Goal: Task Accomplishment & Management: Manage account settings

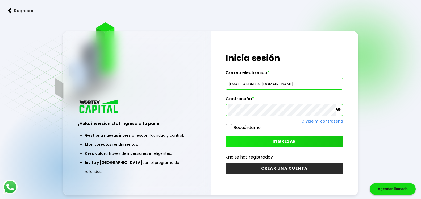
click at [231, 128] on span at bounding box center [229, 127] width 7 height 7
click at [262, 125] on input "Recuérdame" at bounding box center [262, 125] width 0 height 0
click at [276, 139] on span "INGRESAR" at bounding box center [285, 141] width 24 height 6
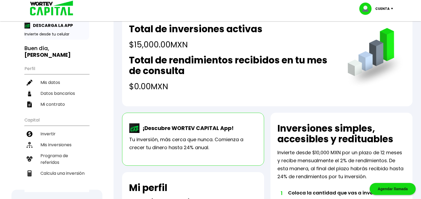
scroll to position [27, 0]
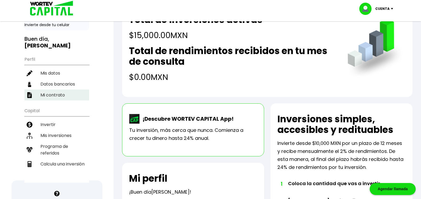
click at [65, 91] on li "Mi contrato" at bounding box center [56, 94] width 65 height 11
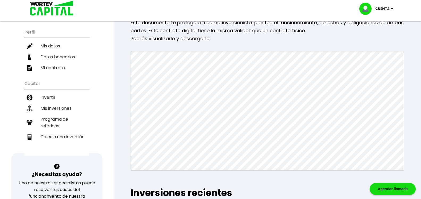
scroll to position [27, 0]
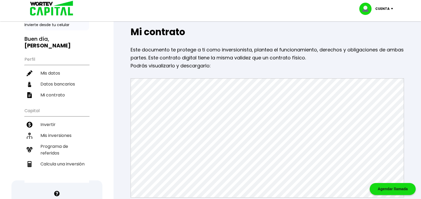
click at [393, 8] on img at bounding box center [393, 9] width 7 height 2
click at [377, 38] on li "Cerrar sesión" at bounding box center [377, 35] width 43 height 11
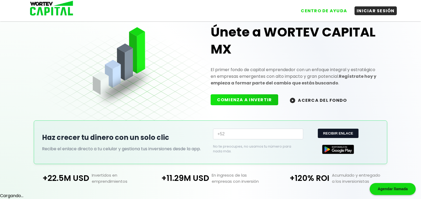
scroll to position [9, 0]
